Goal: Information Seeking & Learning: Learn about a topic

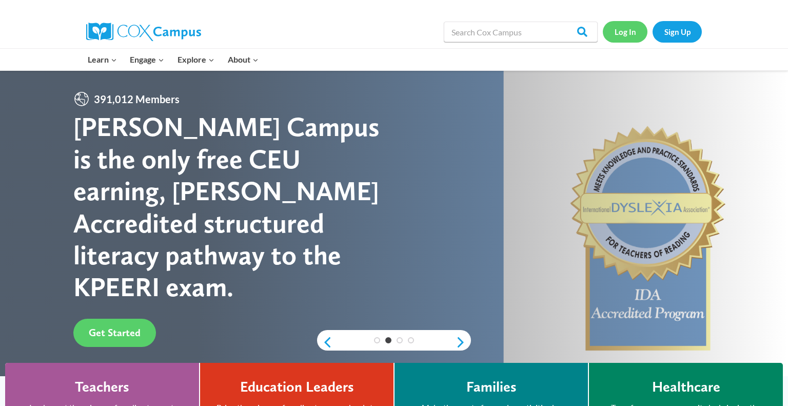
click at [633, 31] on link "Log In" at bounding box center [625, 31] width 45 height 21
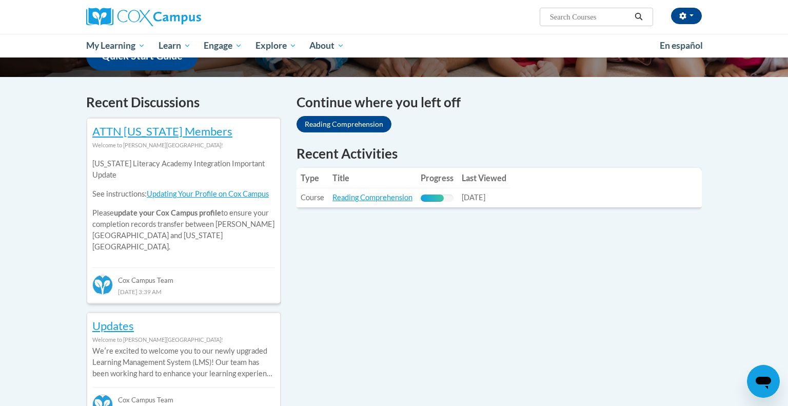
scroll to position [288, 0]
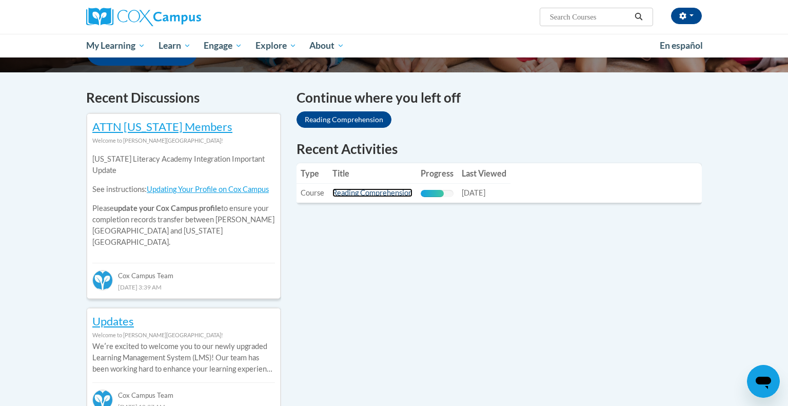
click at [354, 193] on link "Reading Comprehension" at bounding box center [373, 192] width 80 height 9
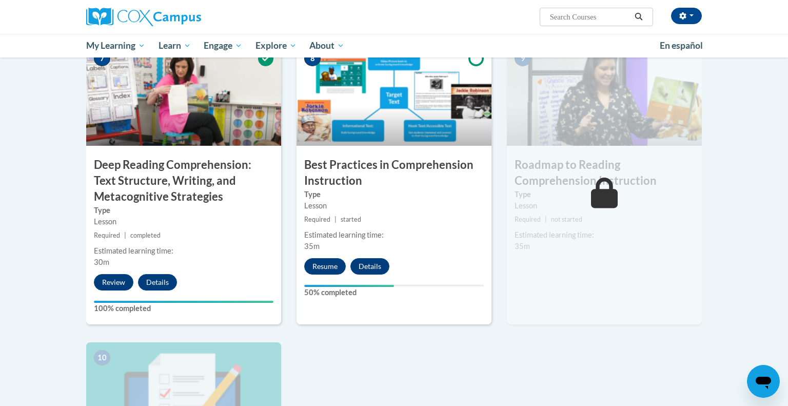
scroll to position [807, 0]
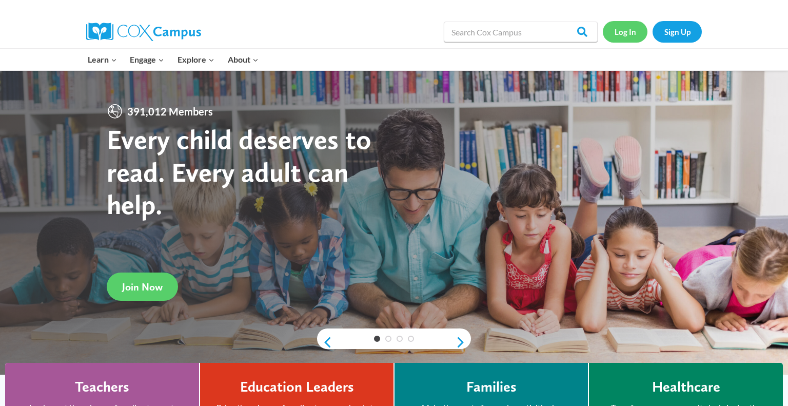
click at [621, 29] on link "Log In" at bounding box center [625, 31] width 45 height 21
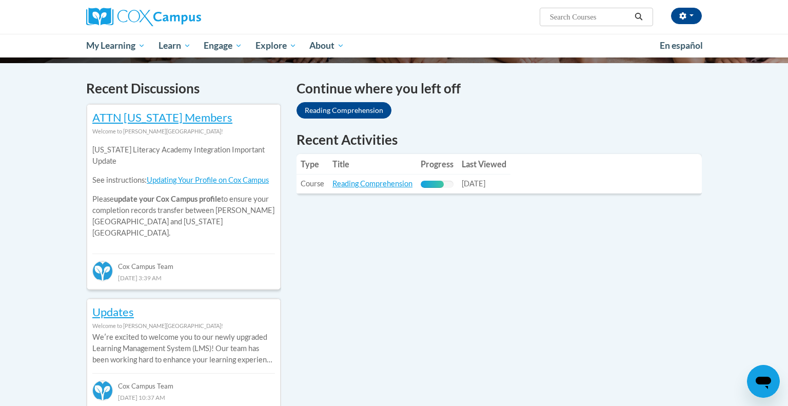
scroll to position [299, 0]
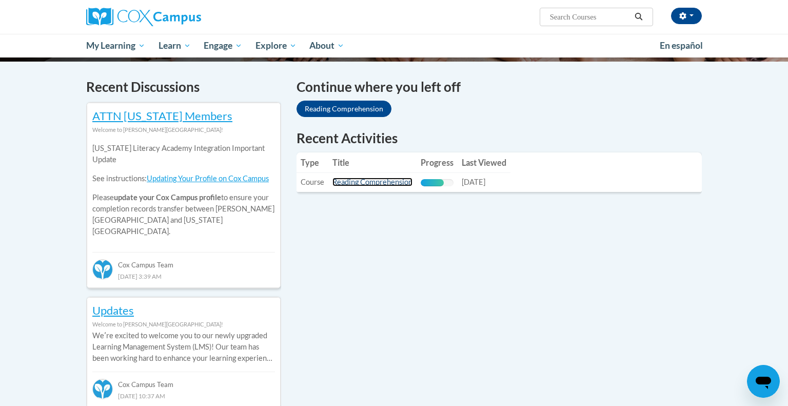
click at [359, 184] on link "Reading Comprehension" at bounding box center [373, 182] width 80 height 9
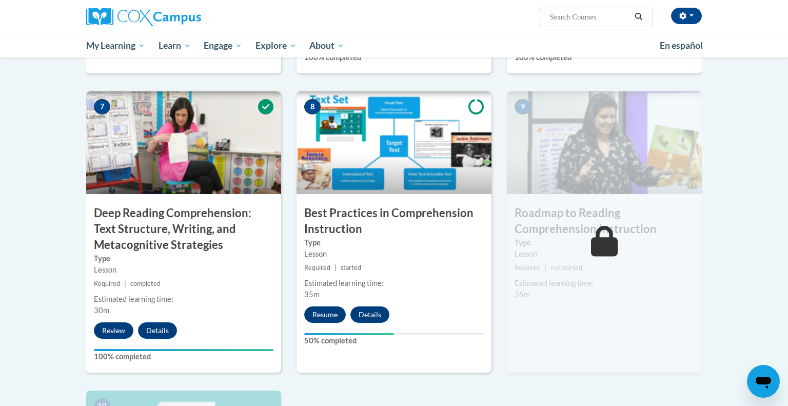
scroll to position [758, 0]
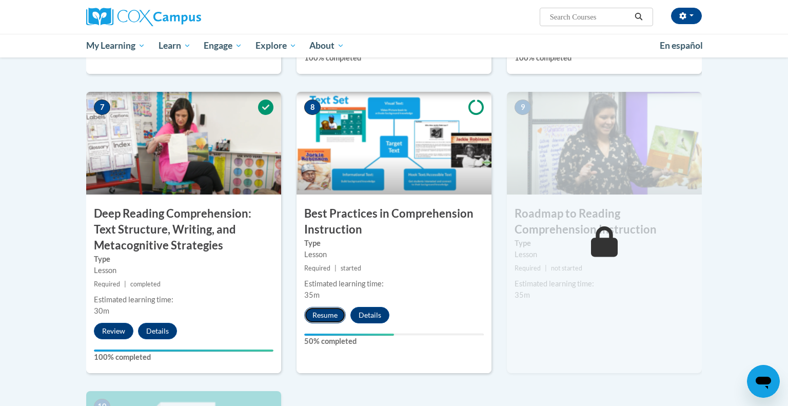
click at [314, 318] on button "Resume" at bounding box center [325, 315] width 42 height 16
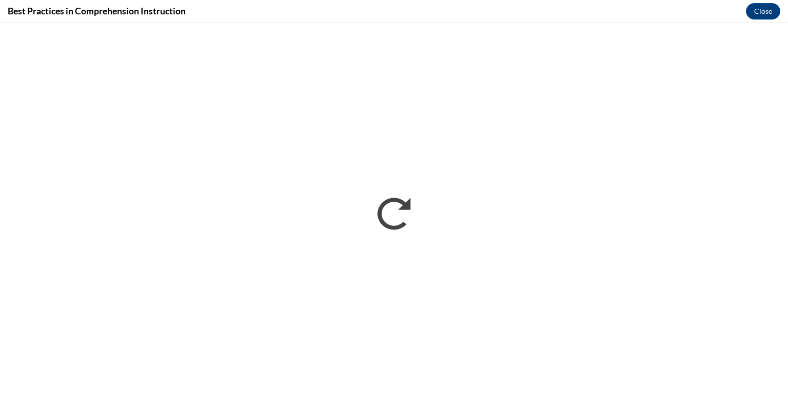
scroll to position [0, 0]
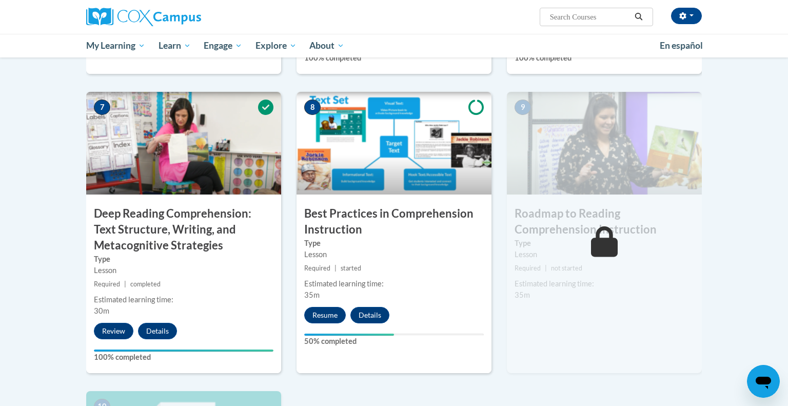
scroll to position [758, 0]
